Goal: Transaction & Acquisition: Obtain resource

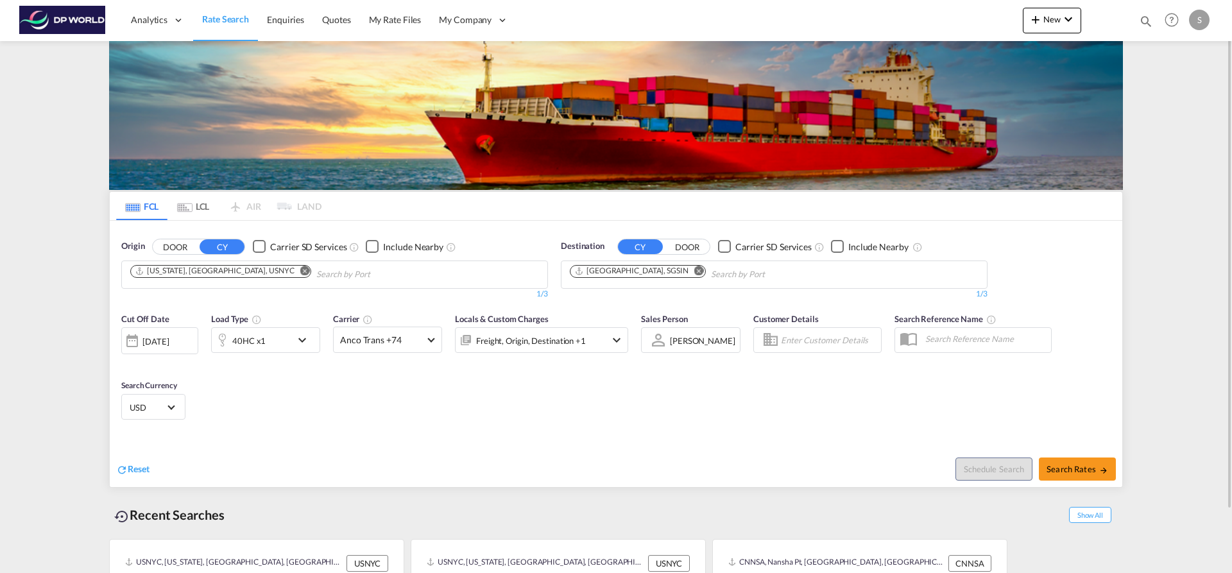
click at [300, 271] on md-icon "Remove" at bounding box center [305, 271] width 10 height 10
click at [229, 271] on input "Chips input." at bounding box center [191, 274] width 122 height 21
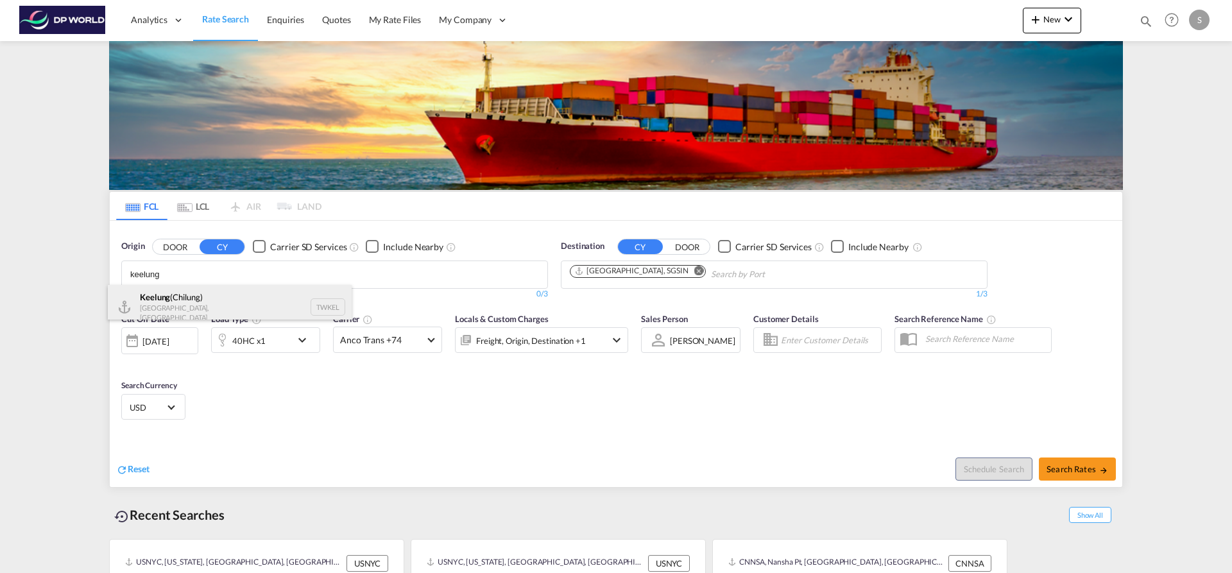
type input "keelung"
click at [191, 302] on div "Keelung ([GEOGRAPHIC_DATA]) [GEOGRAPHIC_DATA], Province of [GEOGRAPHIC_DATA] TW…" at bounding box center [230, 307] width 244 height 44
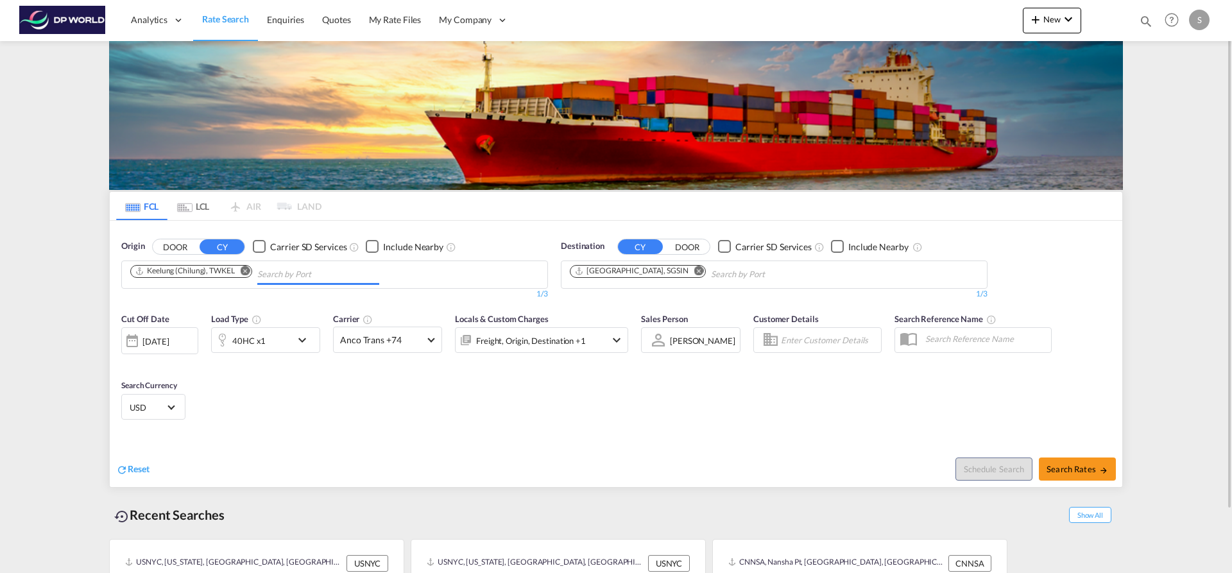
click at [686, 274] on button "Remove" at bounding box center [695, 272] width 19 height 13
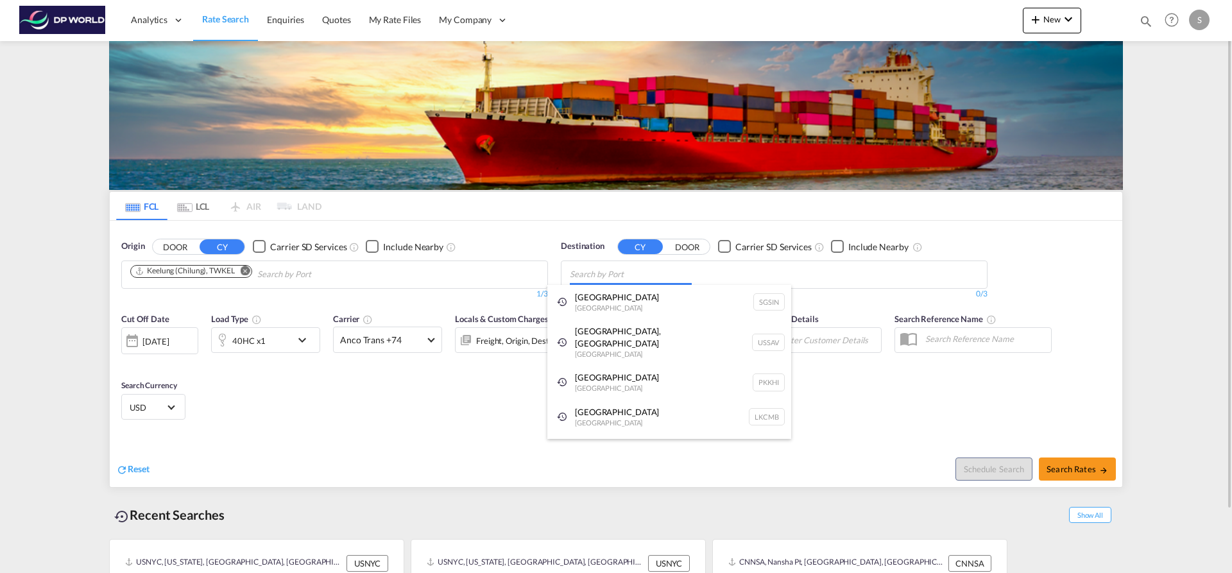
click at [642, 271] on body "Analytics Dashboard Rate Search Enquiries Quotes My Rate Files My Company" at bounding box center [616, 286] width 1232 height 573
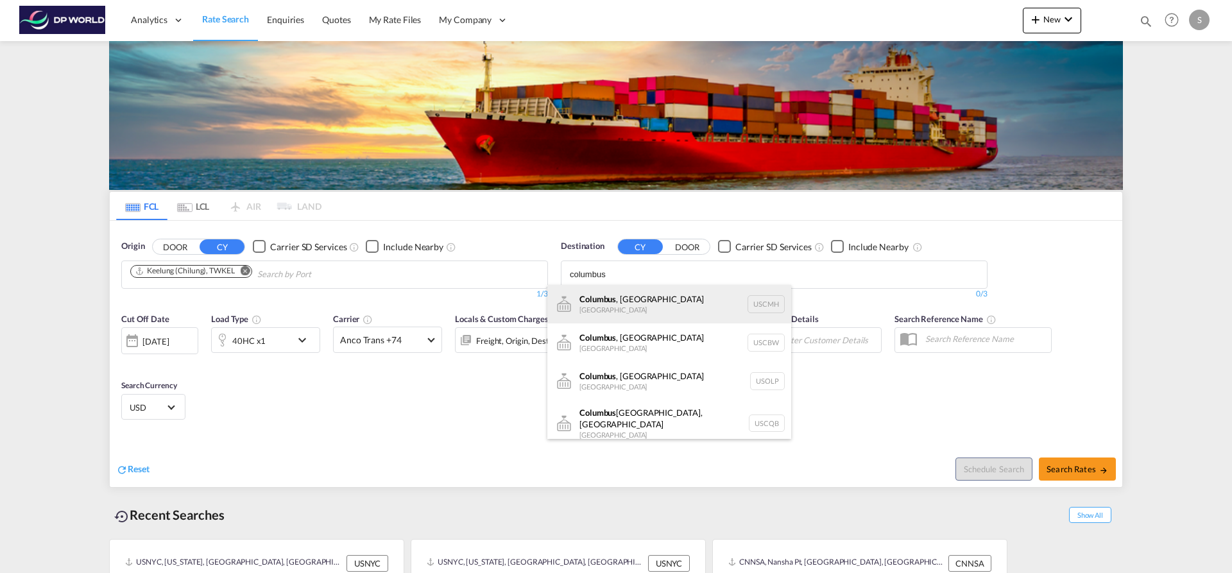
type input "columbus"
click at [648, 295] on div "[GEOGRAPHIC_DATA] , [GEOGRAPHIC_DATA] [GEOGRAPHIC_DATA] USCMH" at bounding box center [669, 304] width 244 height 38
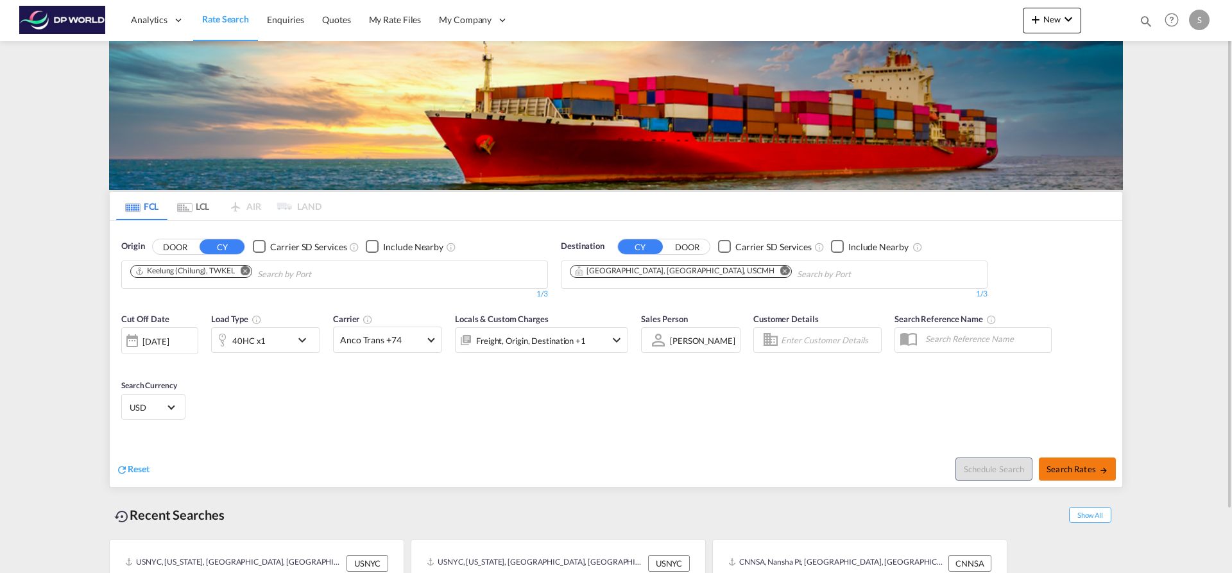
click at [1075, 479] on button "Search Rates" at bounding box center [1077, 469] width 77 height 23
type input "TWKEL to USCMH / [DATE]"
